Goal: Task Accomplishment & Management: Manage account settings

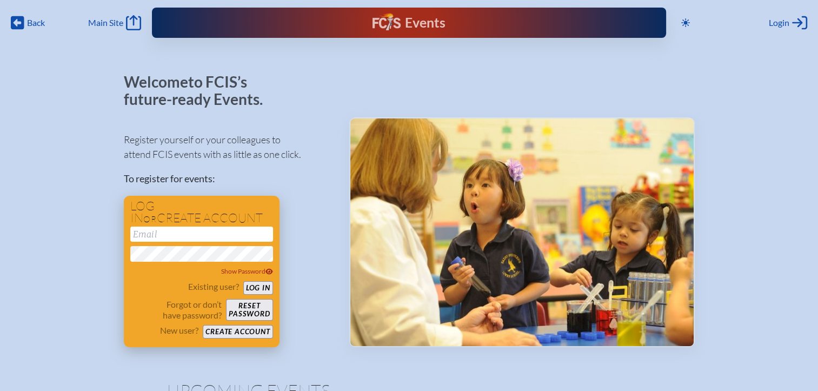
type input "[EMAIL_ADDRESS][DOMAIN_NAME]"
click at [260, 288] on button "Log in" at bounding box center [258, 288] width 30 height 14
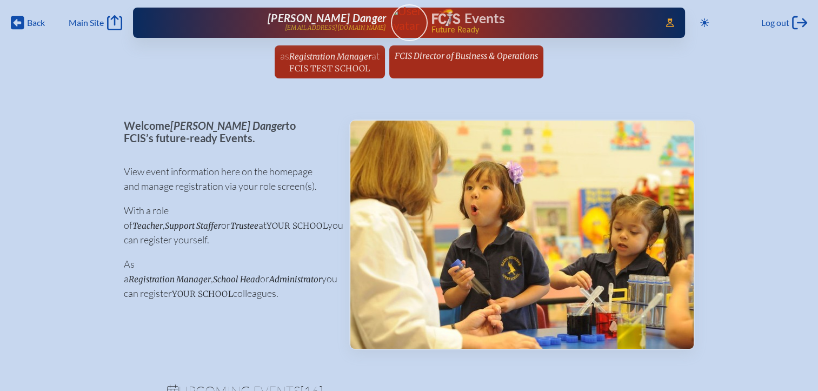
click at [360, 62] on span "at [GEOGRAPHIC_DATA]" at bounding box center [334, 62] width 90 height 24
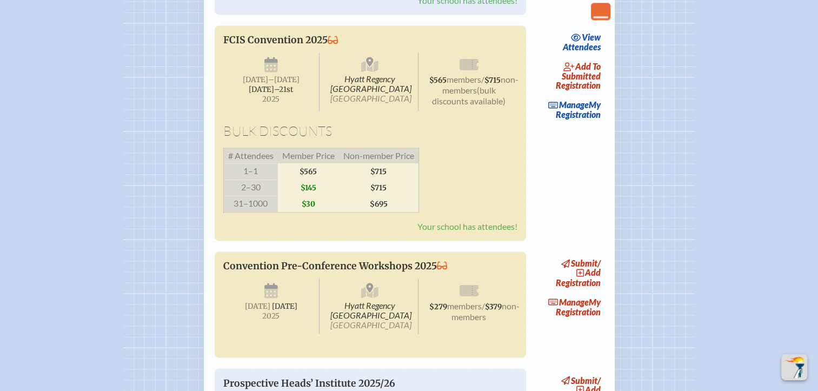
scroll to position [1839, 0]
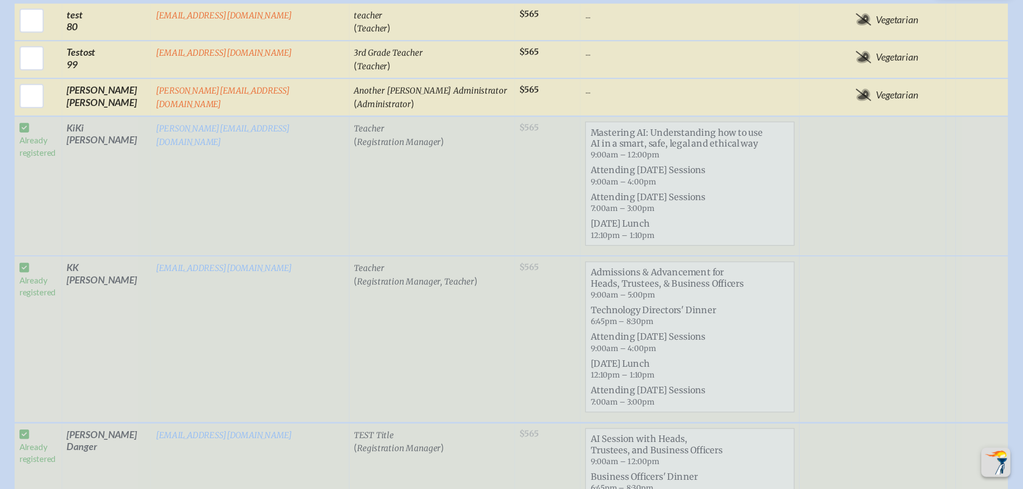
scroll to position [595, 0]
